Goal: Information Seeking & Learning: Learn about a topic

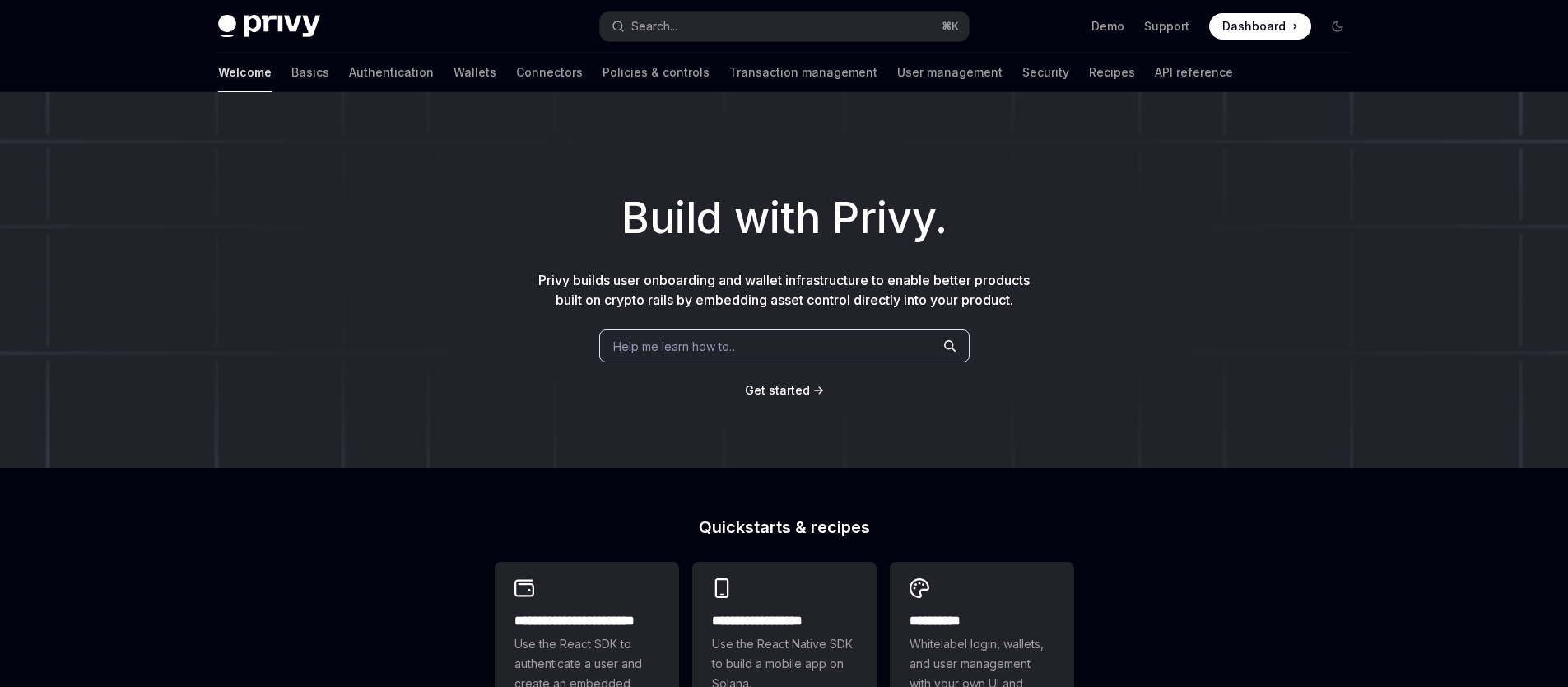
type textarea "*"
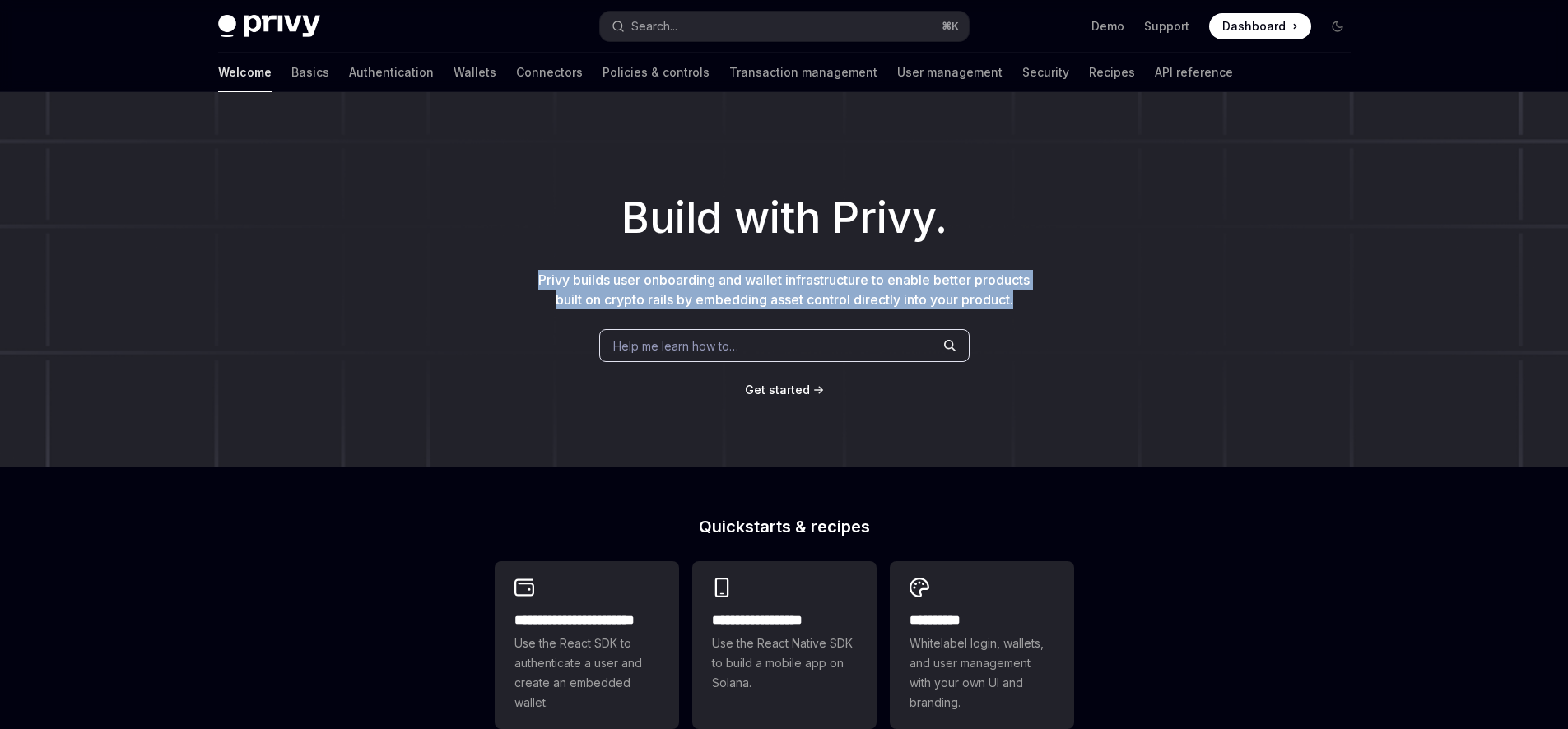
drag, startPoint x: 542, startPoint y: 263, endPoint x: 1064, endPoint y: 302, distance: 523.5
click at [1064, 302] on div "Build with Privy. Privy builds user onboarding and wallet infrastructure to ena…" at bounding box center [784, 280] width 1568 height 375
click at [1333, 22] on icon "Toggle dark mode" at bounding box center [1338, 27] width 10 height 10
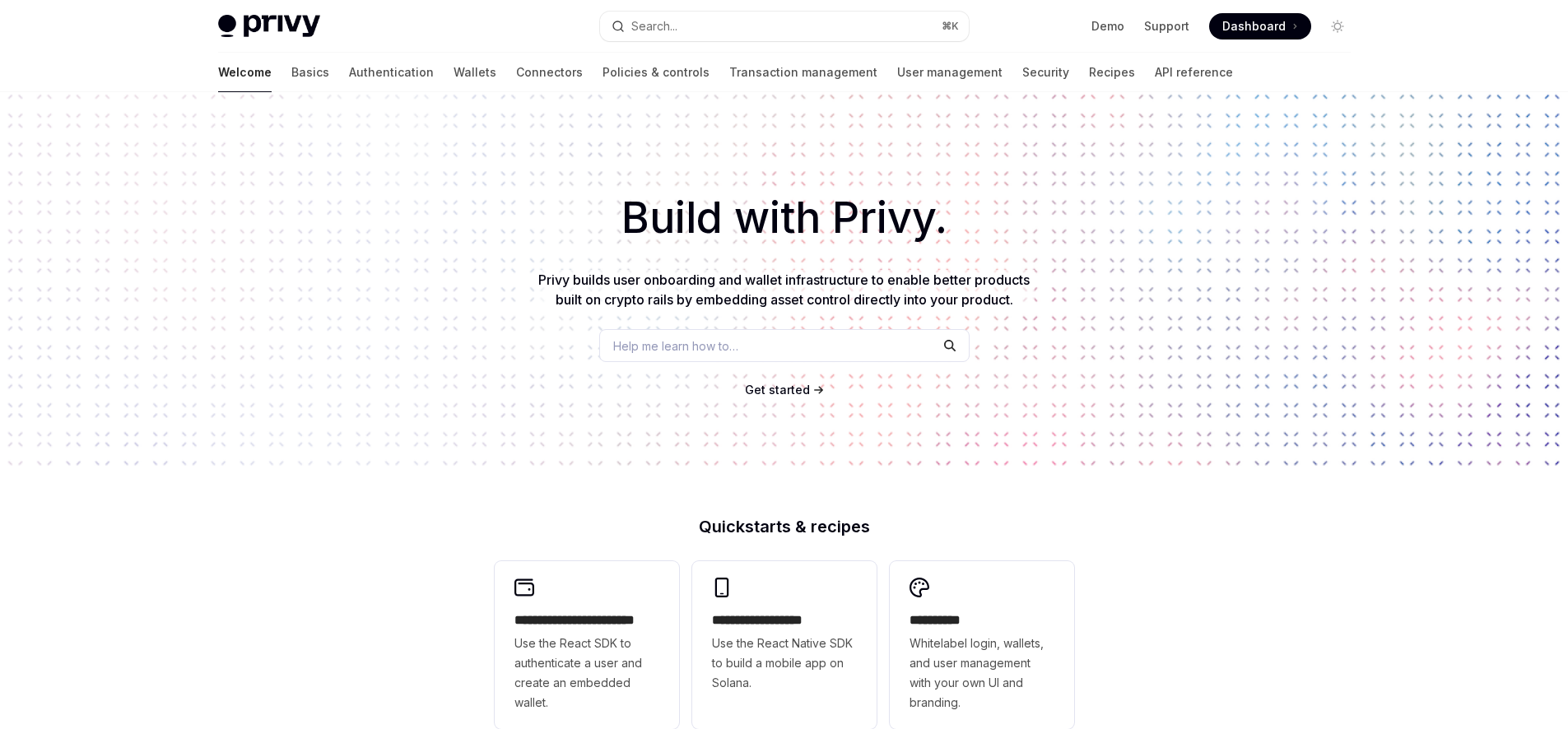
click at [1269, 23] on span "Dashboard" at bounding box center [1253, 26] width 64 height 17
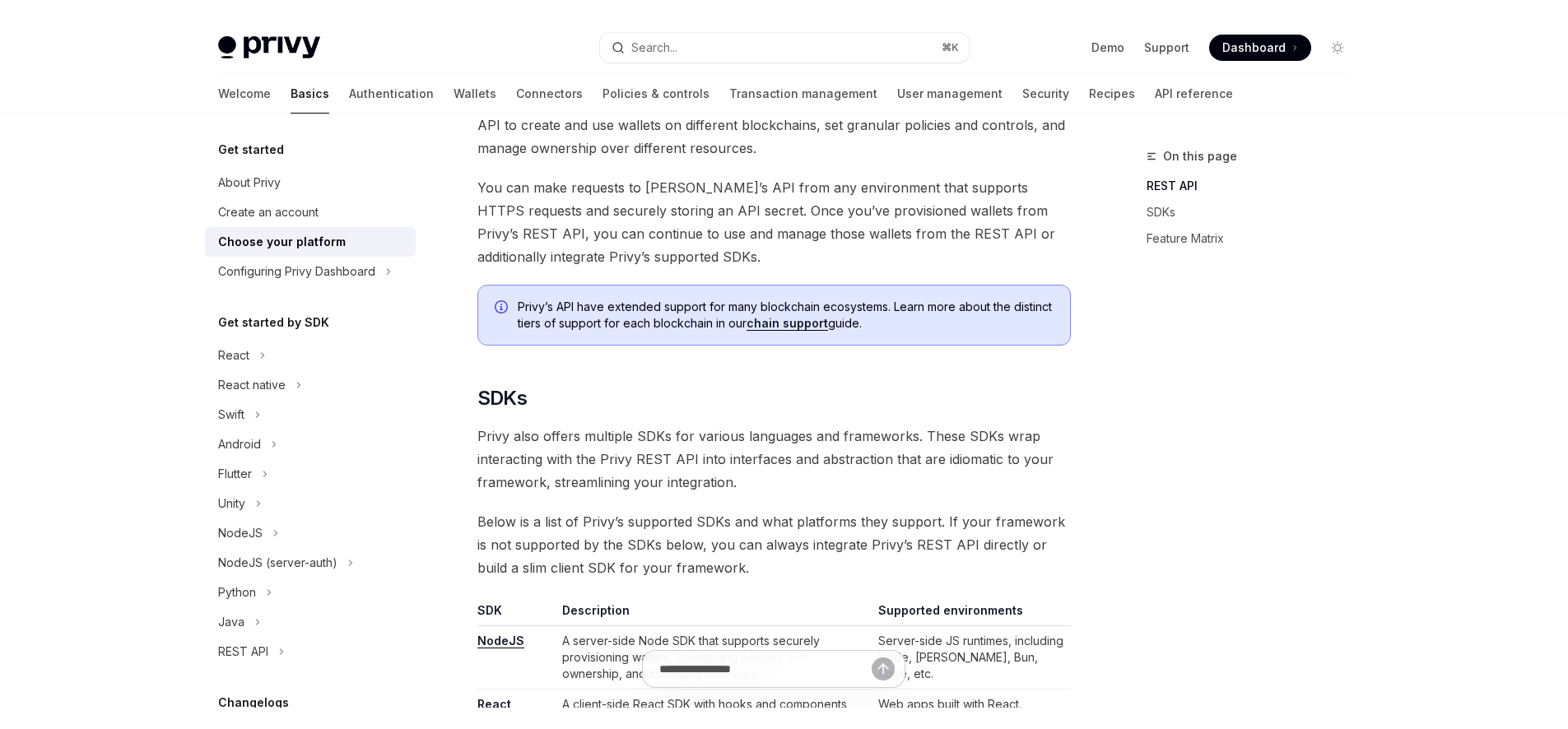
scroll to position [949, 0]
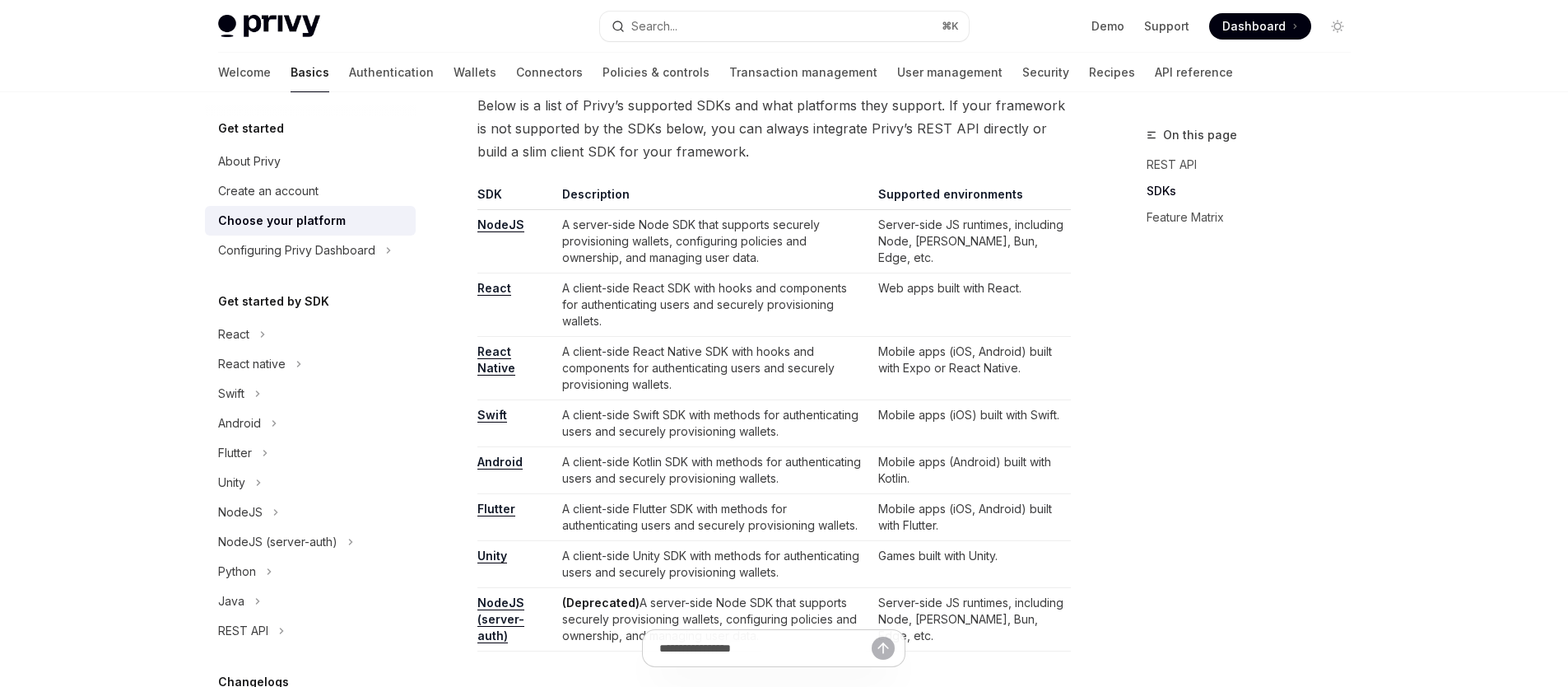
click at [497, 287] on link "React" at bounding box center [494, 288] width 34 height 15
type textarea "*"
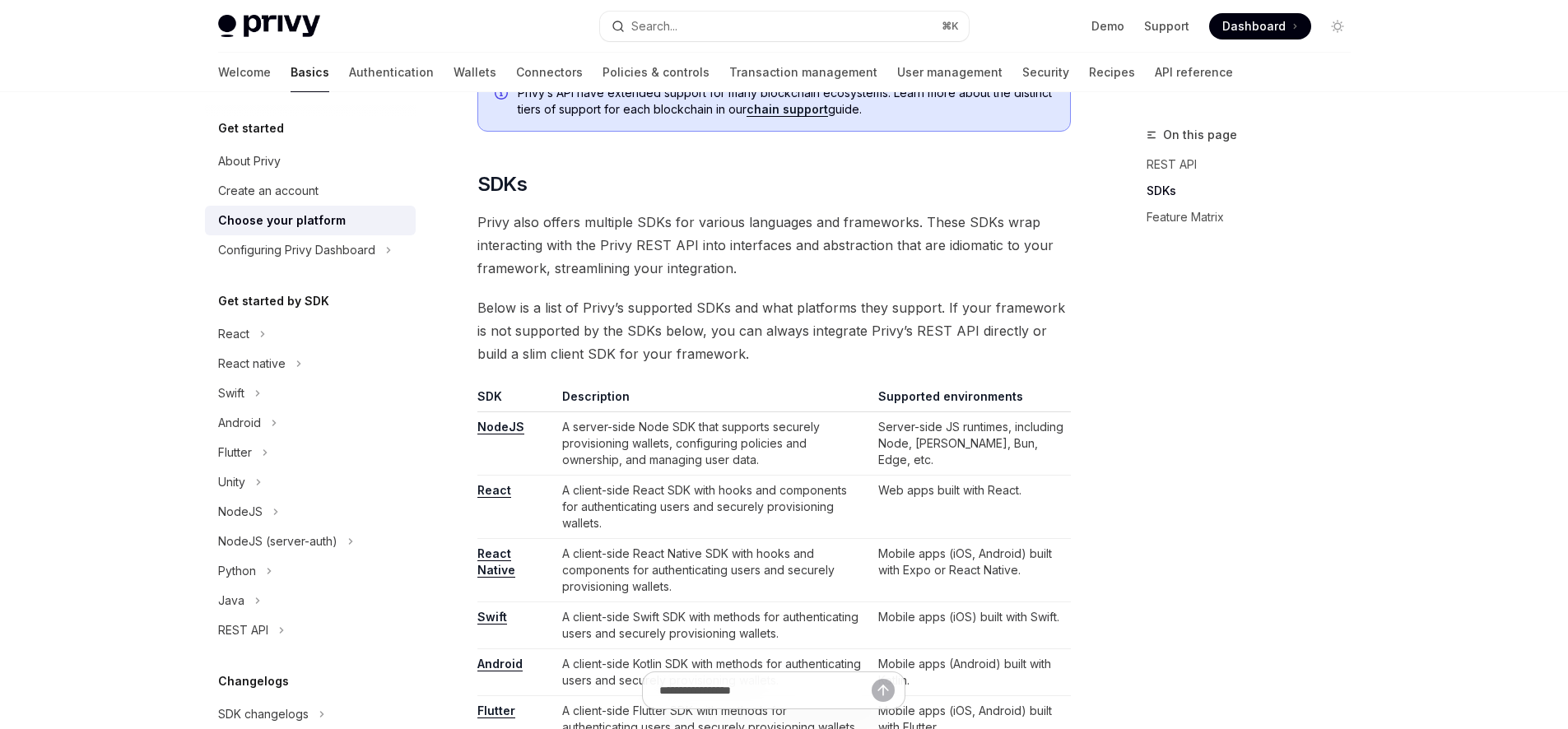
scroll to position [0, 0]
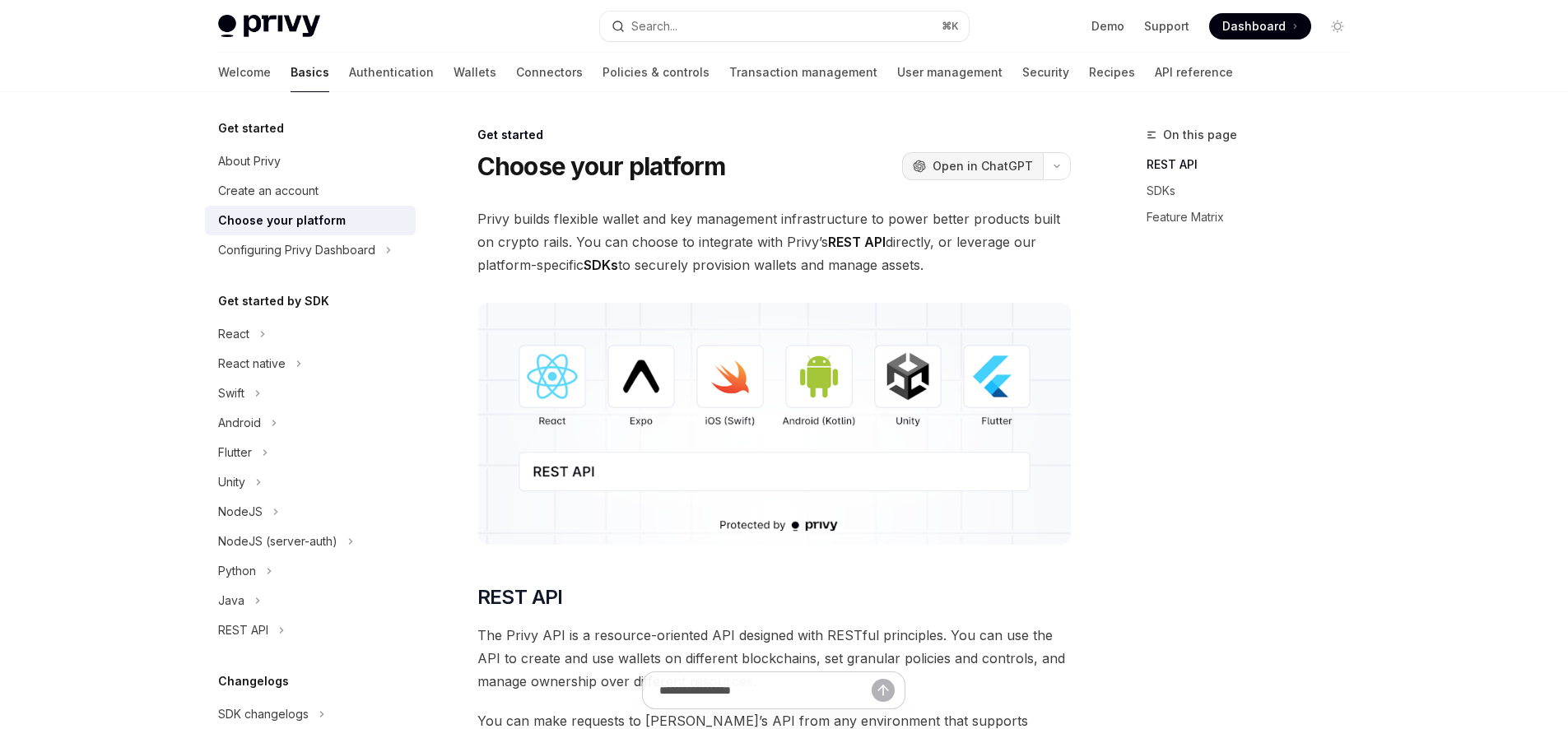
click at [982, 168] on span "Open in ChatGPT" at bounding box center [982, 166] width 100 height 17
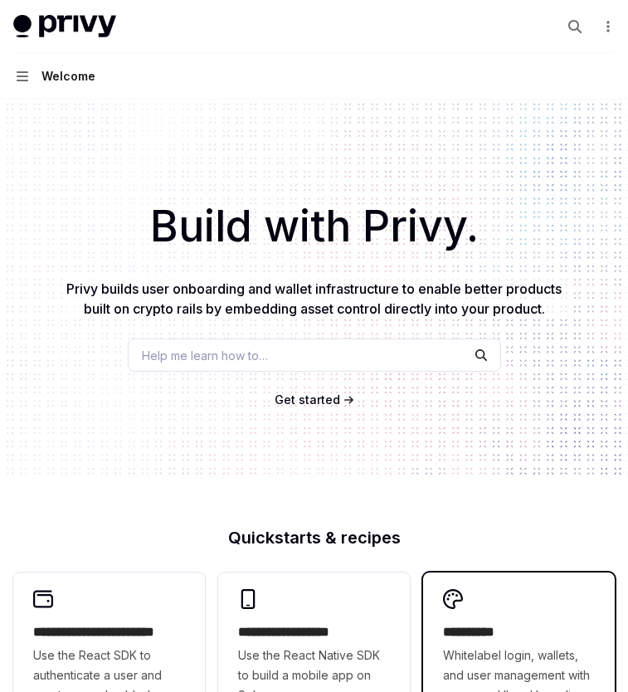
click at [518, 631] on h2 "**********" at bounding box center [519, 632] width 152 height 20
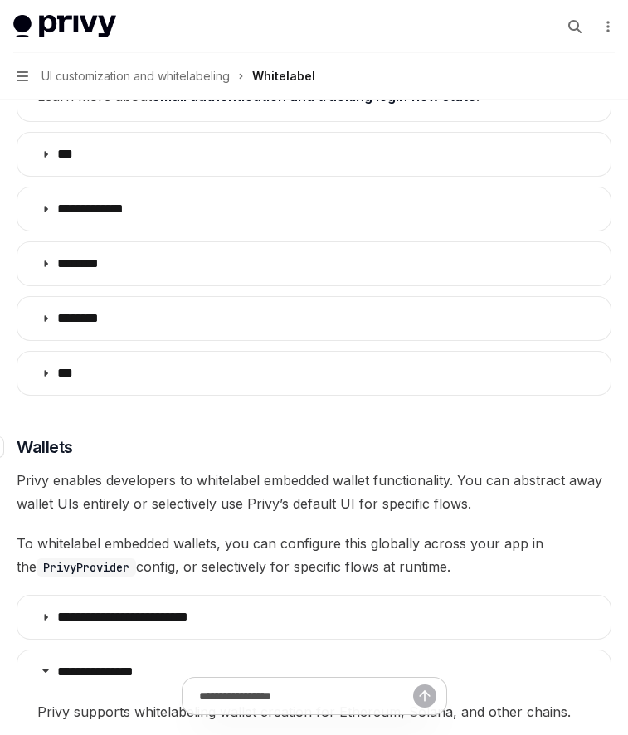
scroll to position [1158, 0]
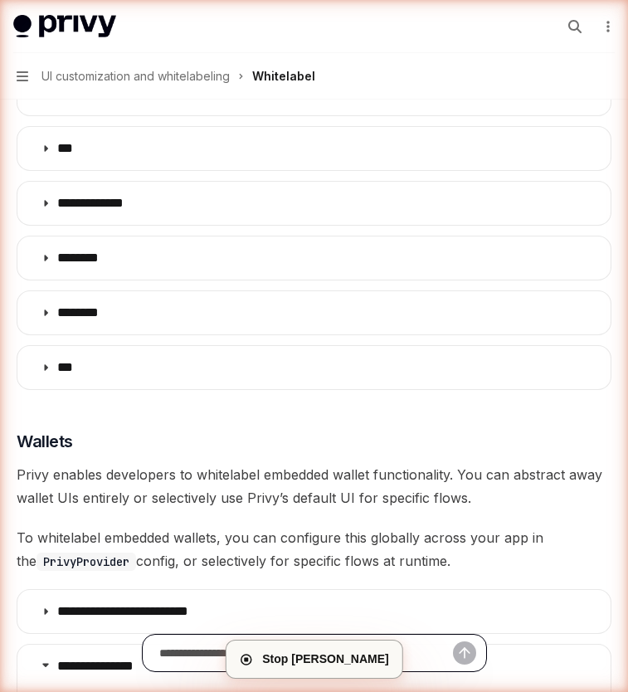
drag, startPoint x: 227, startPoint y: 648, endPoint x: 280, endPoint y: 554, distance: 107.7
click at [279, 553] on div "**********" at bounding box center [313, 397] width 601 height 2844
click at [396, 650] on input "Ask a question..." at bounding box center [306, 652] width 294 height 36
drag, startPoint x: 227, startPoint y: 661, endPoint x: 190, endPoint y: 642, distance: 41.9
click at [191, 641] on input "Ask a question..." at bounding box center [306, 652] width 294 height 36
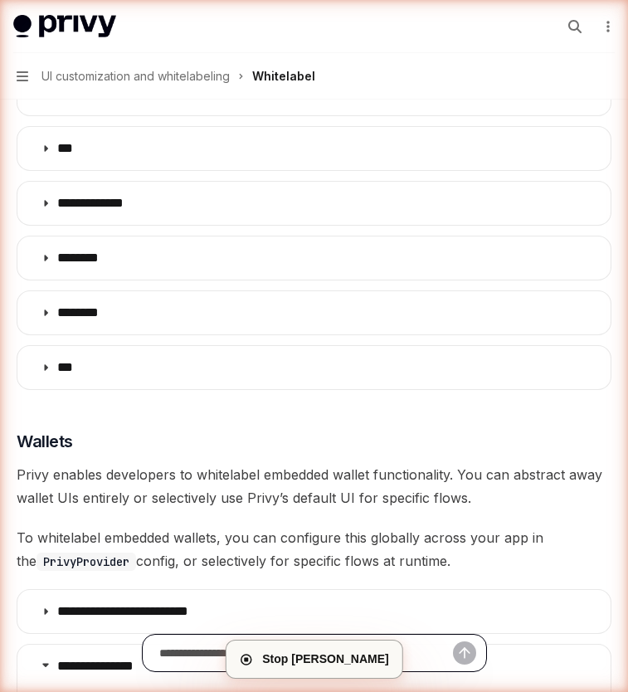
click at [187, 656] on input "Ask a question..." at bounding box center [306, 652] width 294 height 36
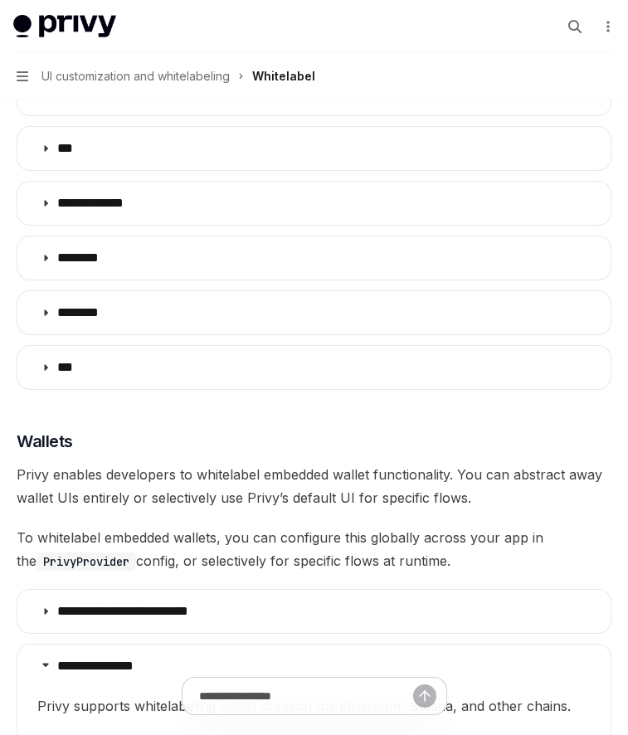
type textarea "*"
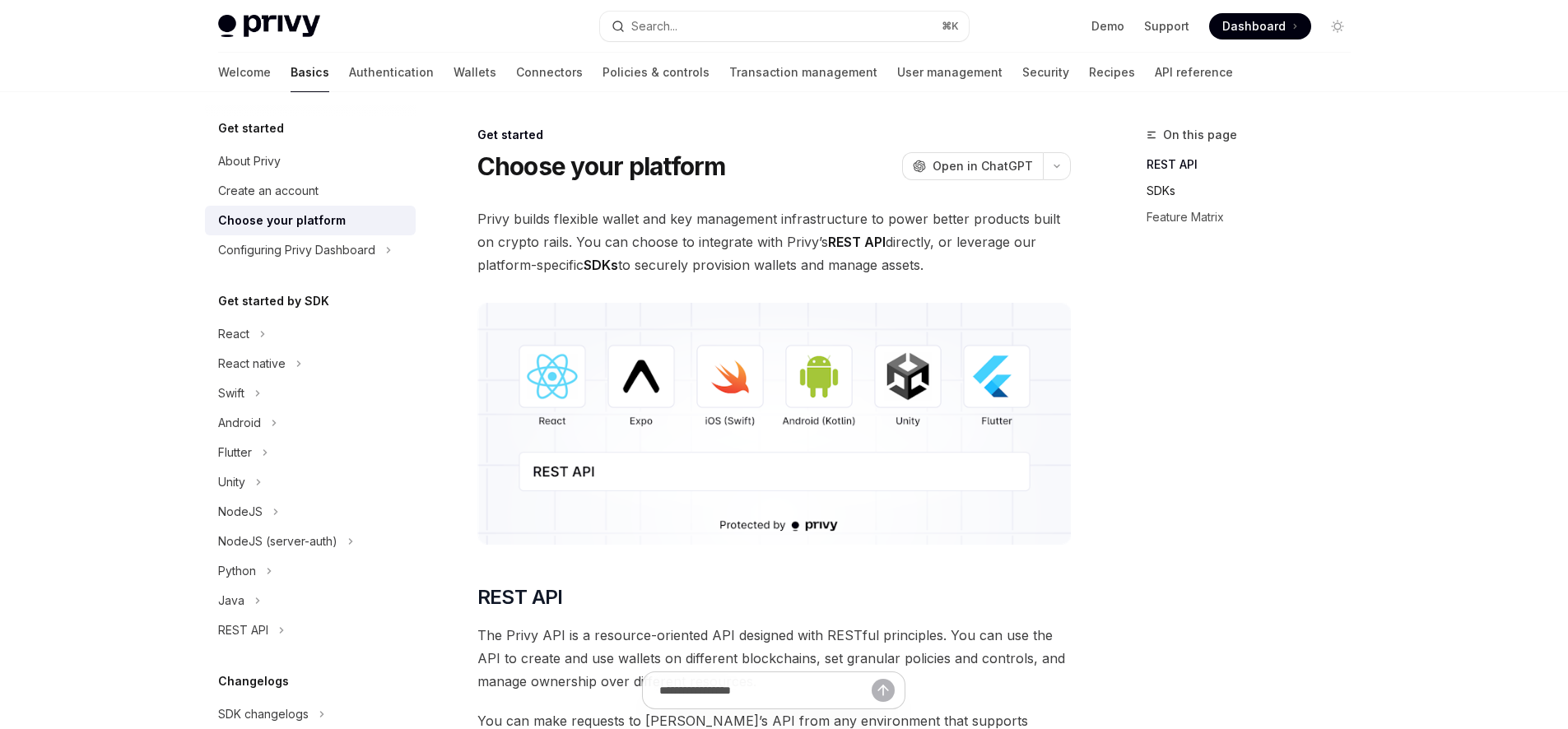
click at [1161, 187] on link "SDKs" at bounding box center [1254, 190] width 217 height 27
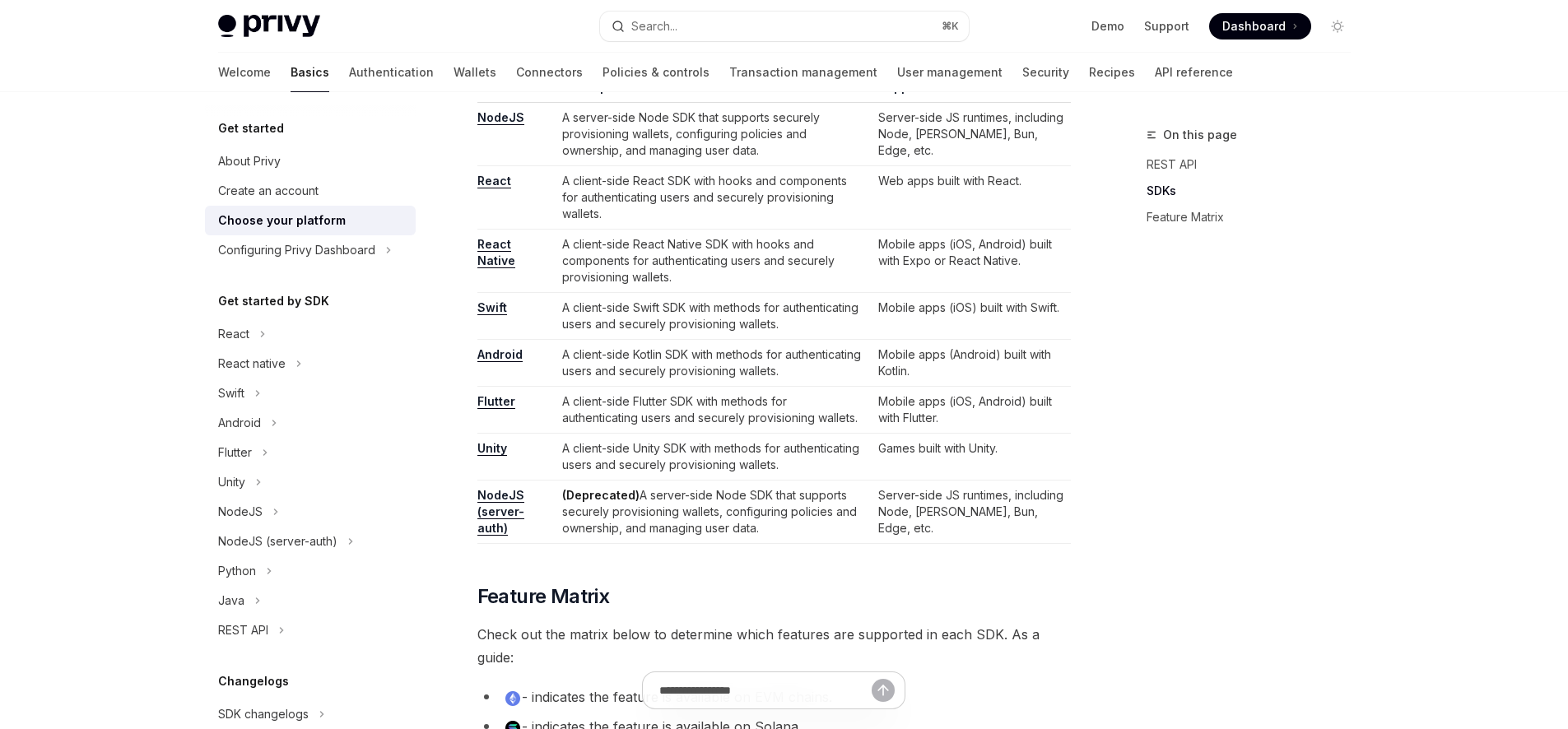
scroll to position [1380, 0]
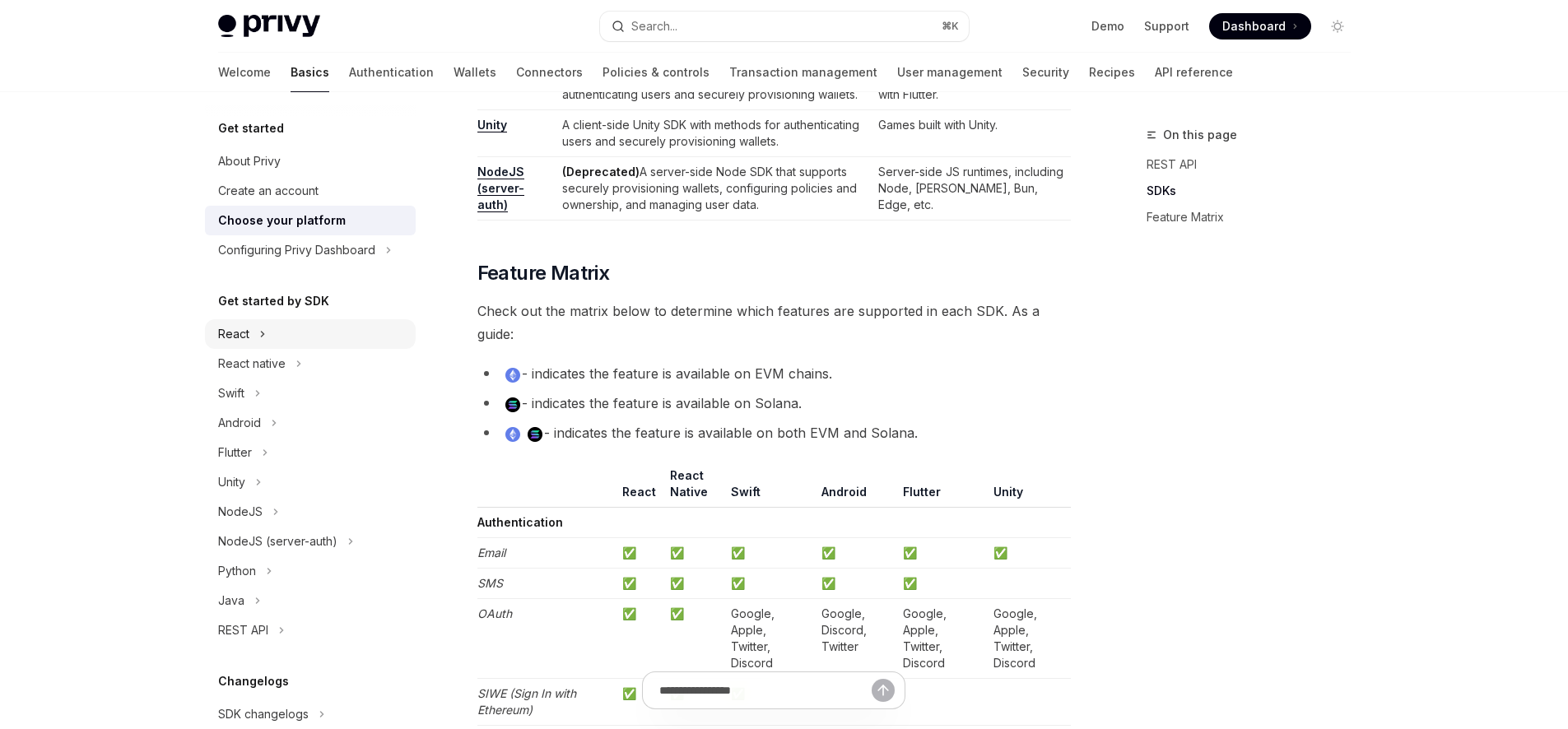
click at [308, 338] on button "React" at bounding box center [310, 334] width 210 height 30
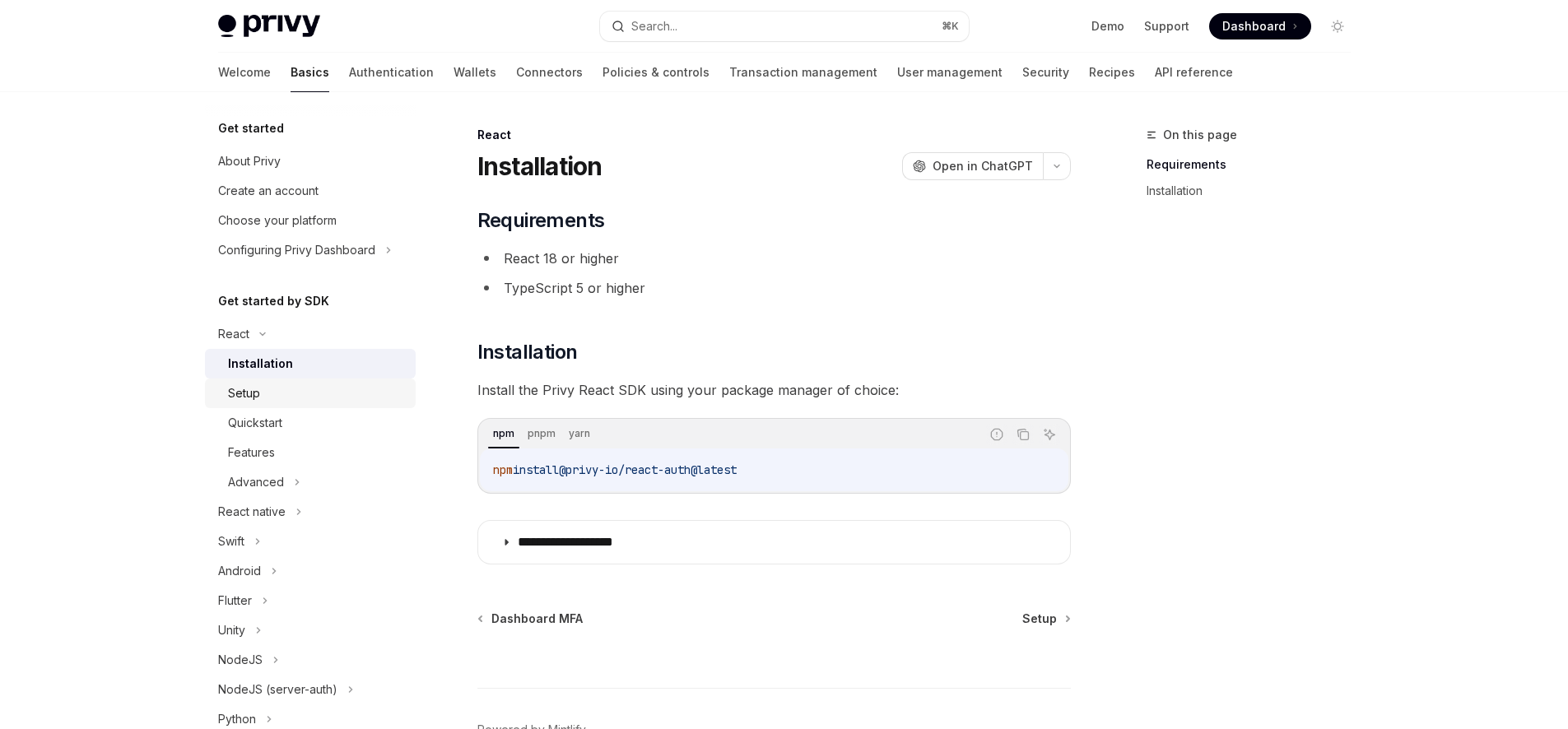
click at [297, 404] on link "Setup" at bounding box center [310, 393] width 210 height 30
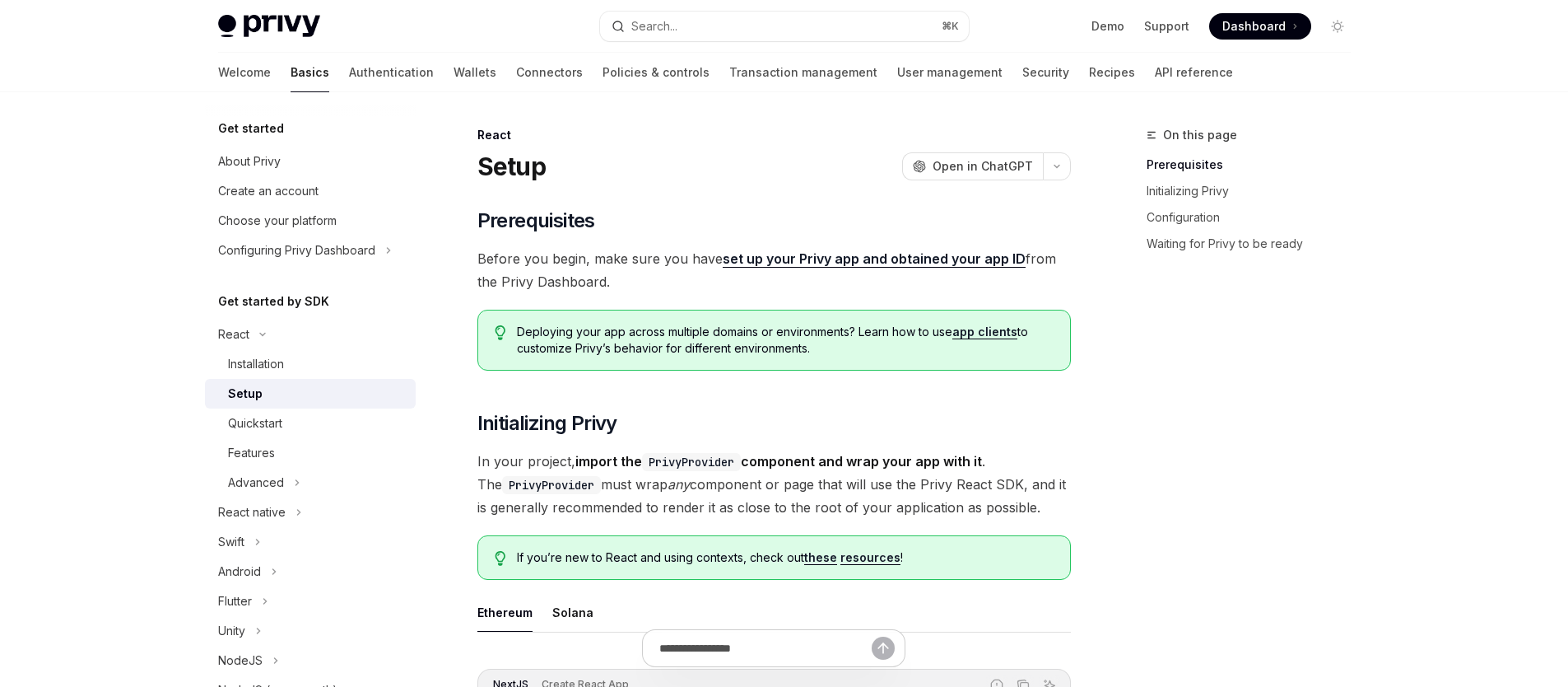
type textarea "*"
click at [1225, 34] on span "Dashboard" at bounding box center [1253, 26] width 64 height 17
